Goal: Transaction & Acquisition: Subscribe to service/newsletter

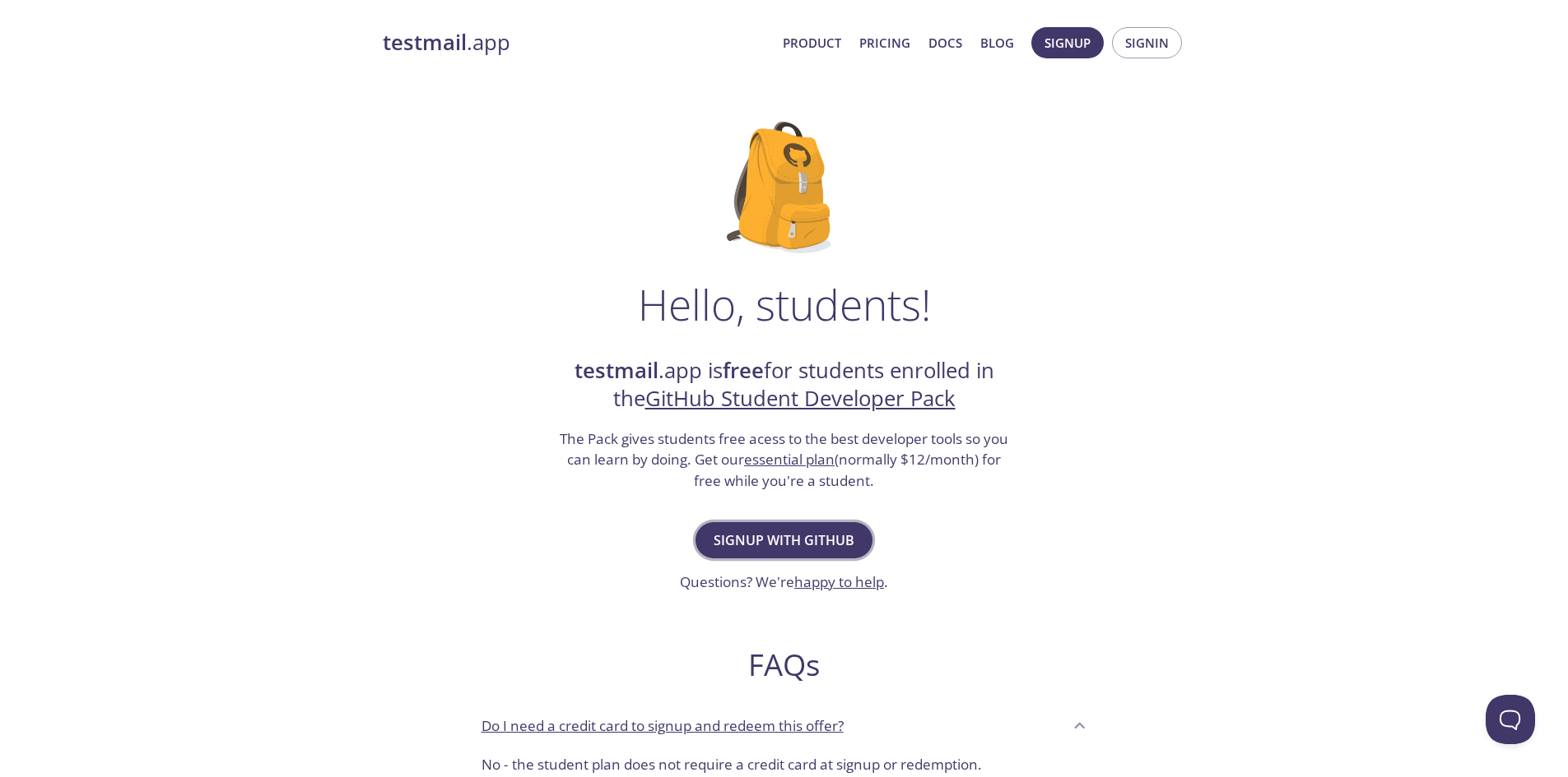
click at [793, 550] on span "Signup with GitHub" at bounding box center [784, 540] width 141 height 23
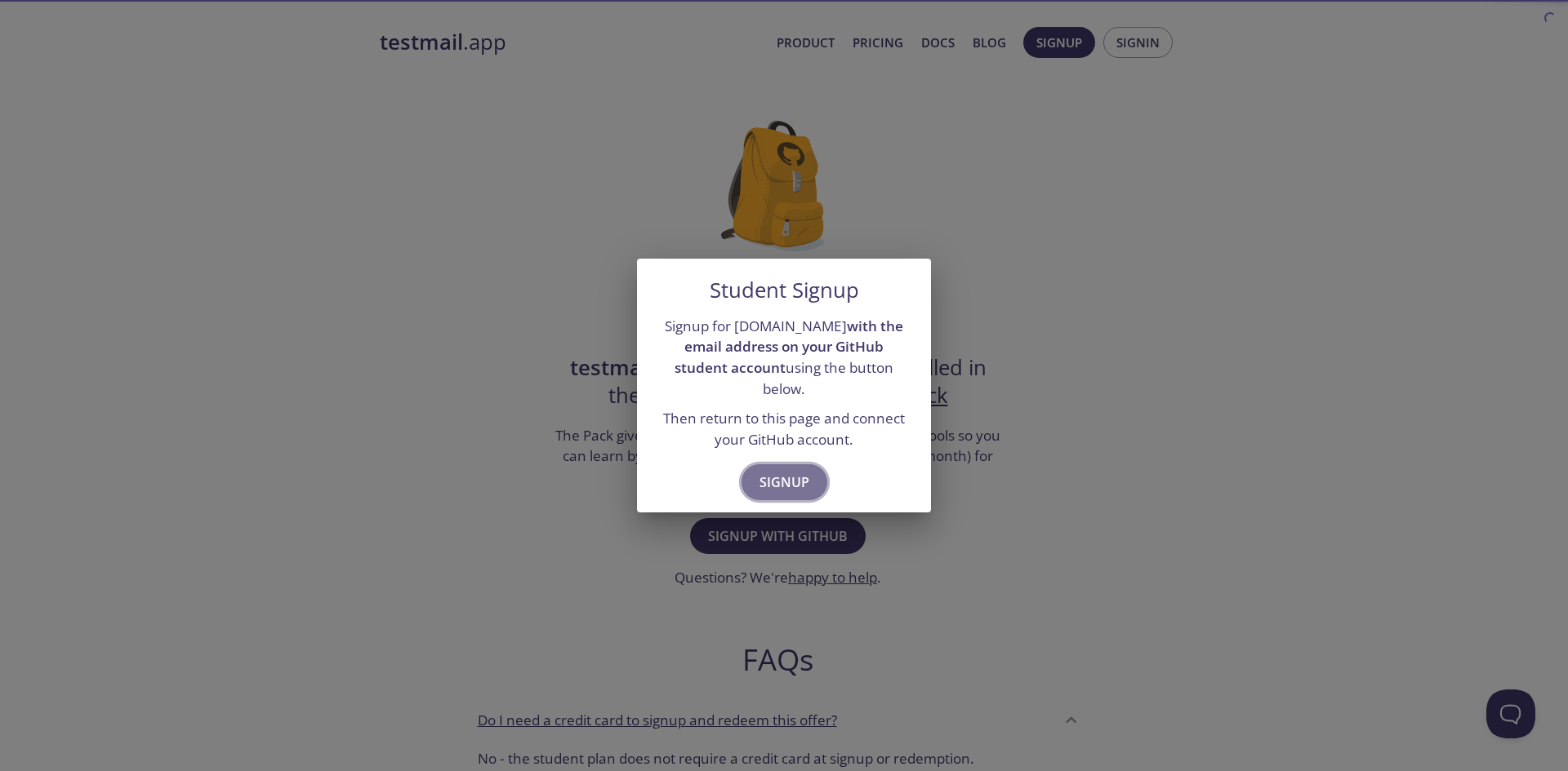
click at [780, 478] on span "Signup" at bounding box center [784, 483] width 49 height 23
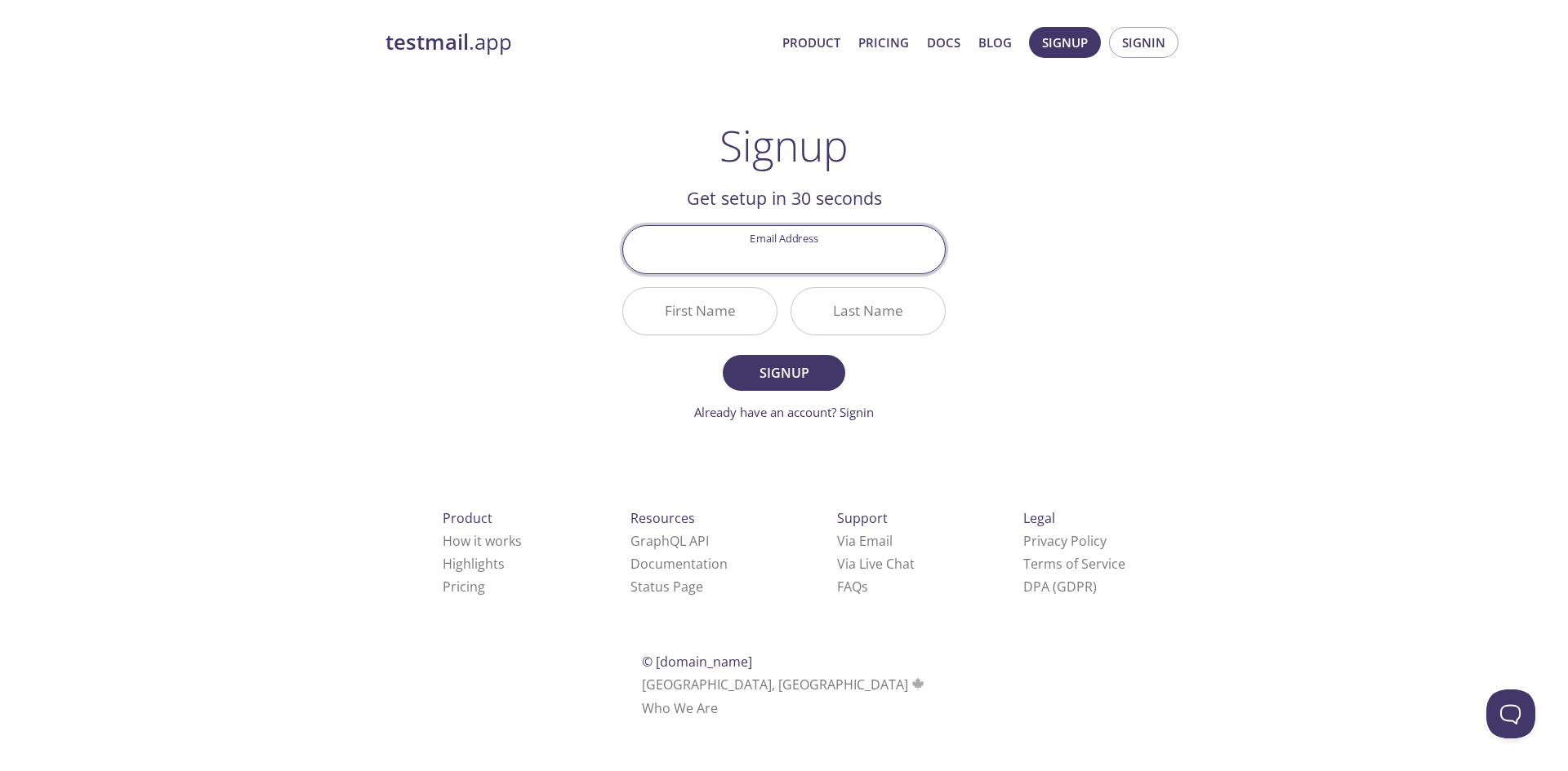
click at [746, 236] on input "Email Address" at bounding box center [784, 249] width 322 height 47
type input "[EMAIL_ADDRESS][DOMAIN_NAME]"
click at [718, 317] on input "First Name" at bounding box center [699, 312] width 153 height 47
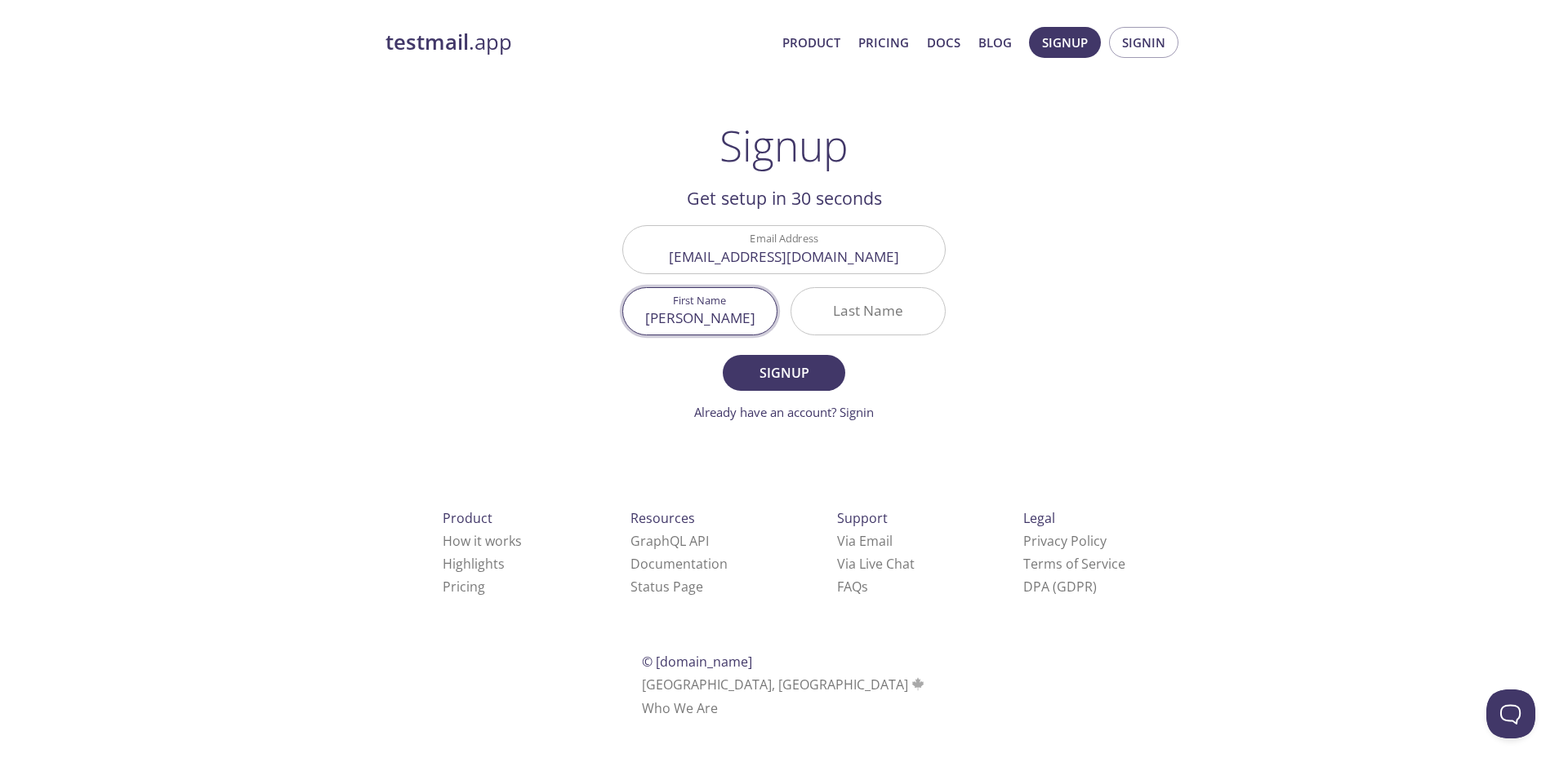
type input "[PERSON_NAME]"
type input "vinicius"
click at [808, 379] on span "Signup" at bounding box center [784, 373] width 87 height 23
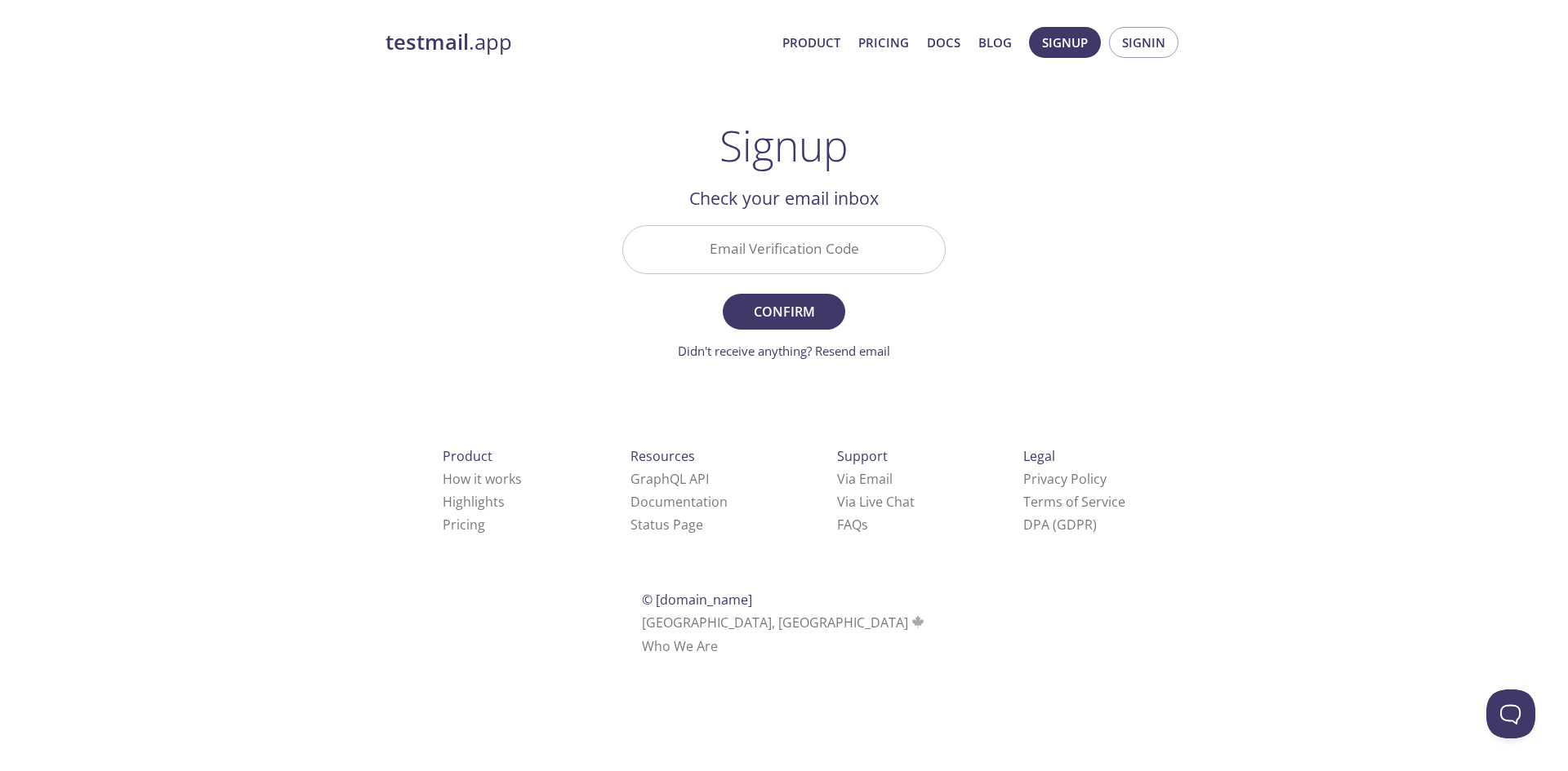
click at [780, 262] on input "Email Verification Code" at bounding box center [784, 249] width 322 height 47
paste input "YG8HVYZ"
type input "YG8HVYZ"
click at [805, 321] on span "Confirm" at bounding box center [784, 312] width 87 height 23
